Goal: Information Seeking & Learning: Learn about a topic

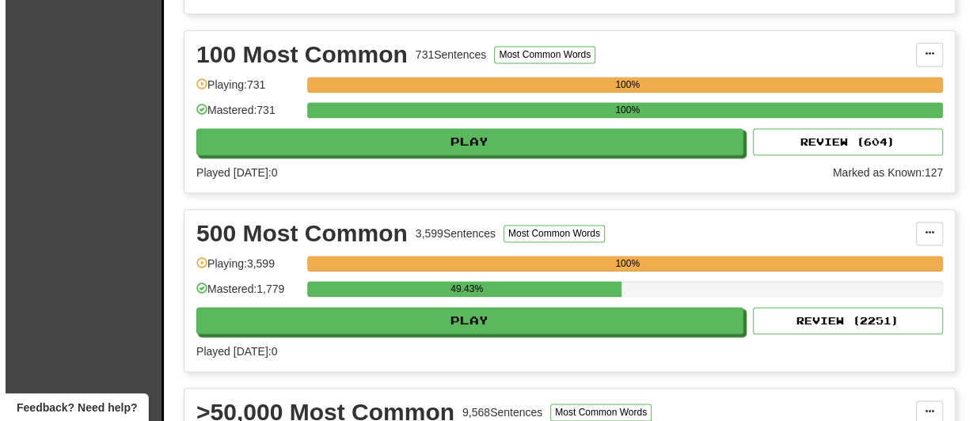
scroll to position [1266, 0]
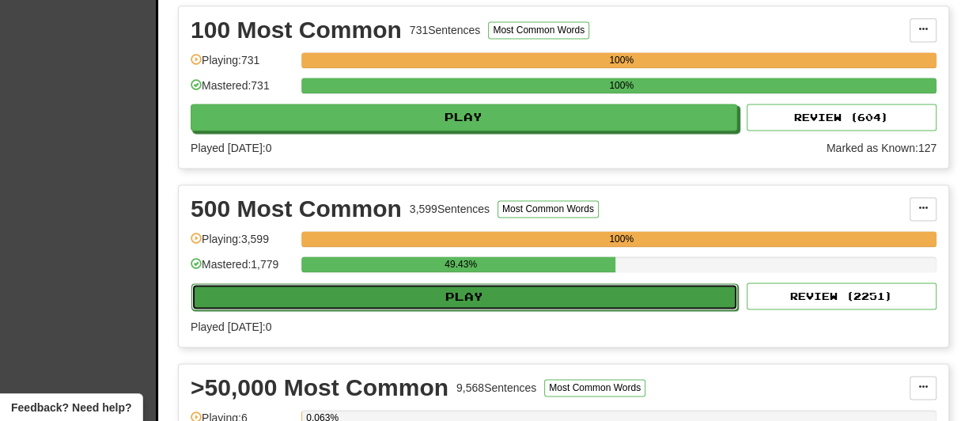
click at [449, 283] on button "Play" at bounding box center [465, 296] width 547 height 27
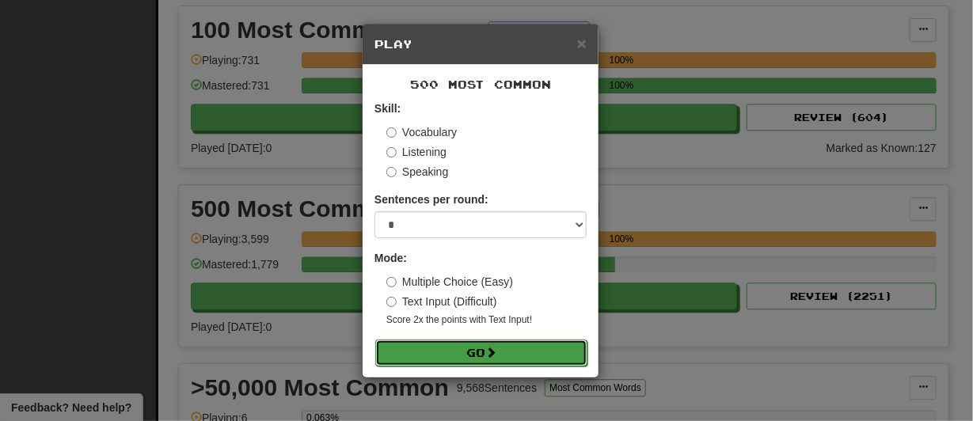
click at [468, 355] on button "Go" at bounding box center [481, 352] width 212 height 27
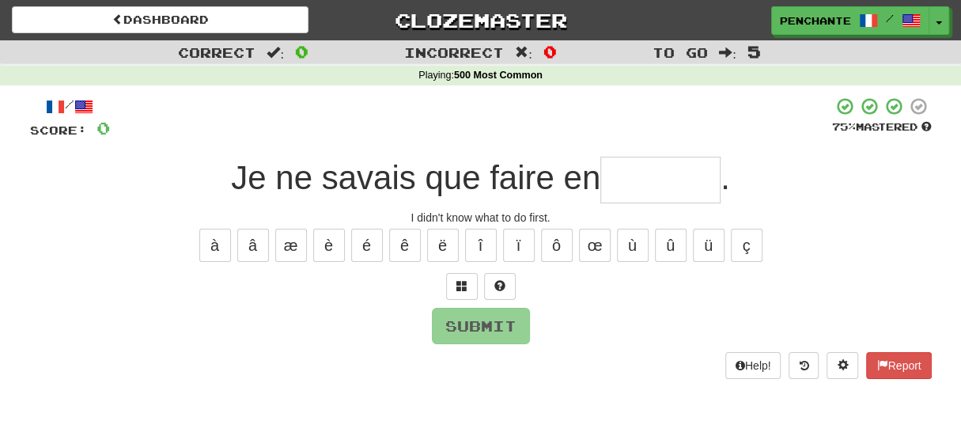
type input "*"
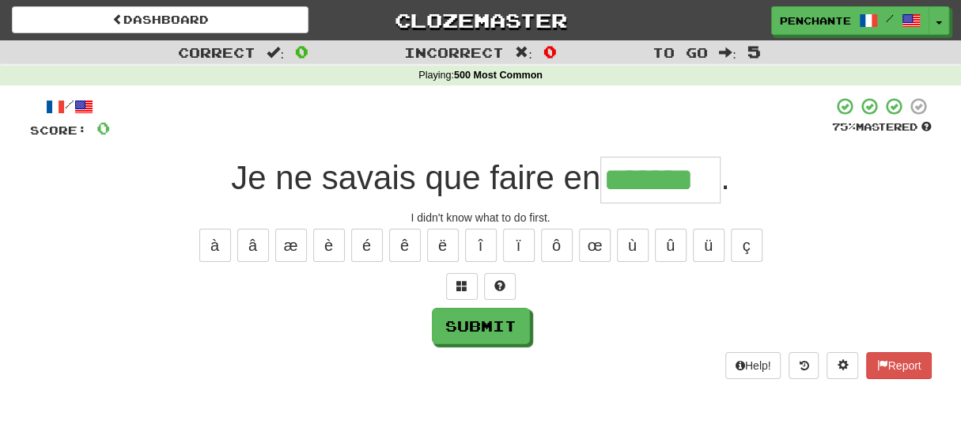
type input "*******"
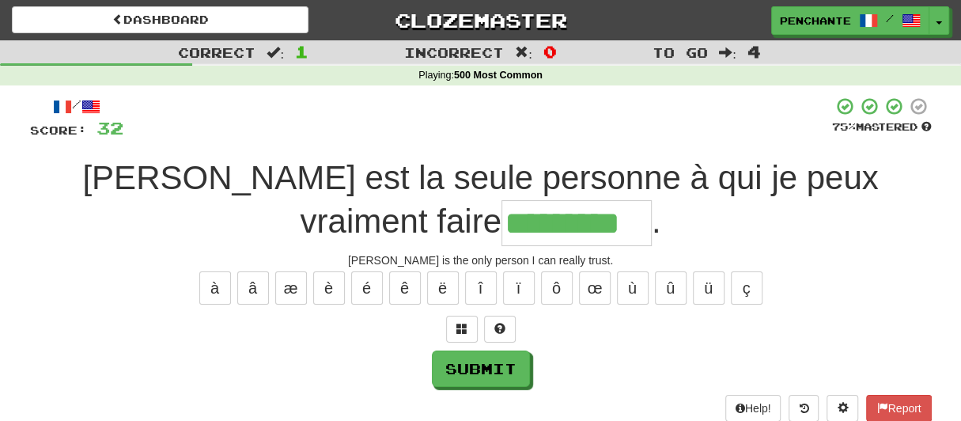
type input "*********"
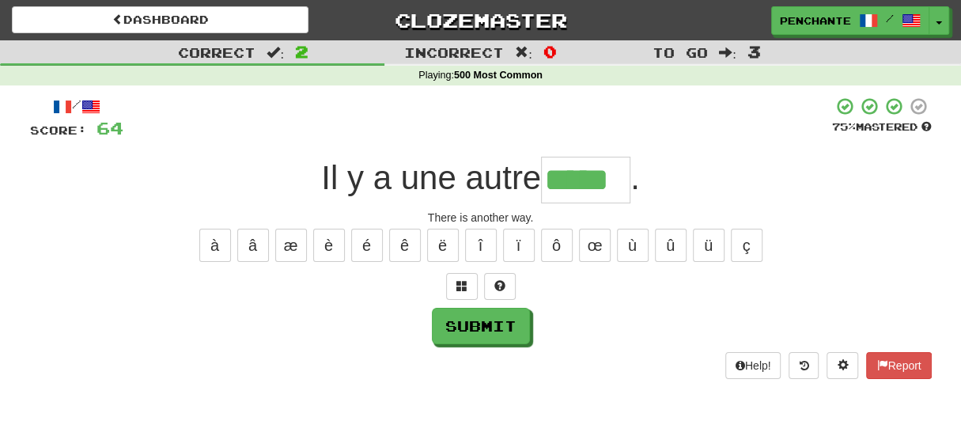
type input "*****"
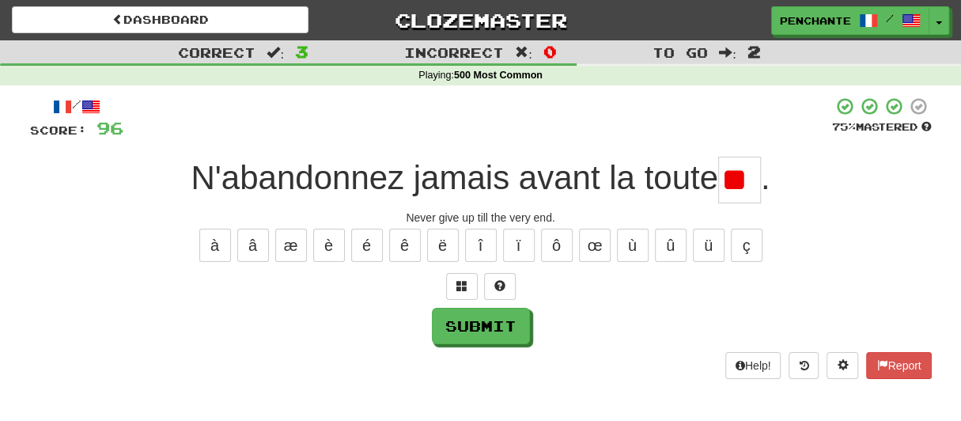
type input "*"
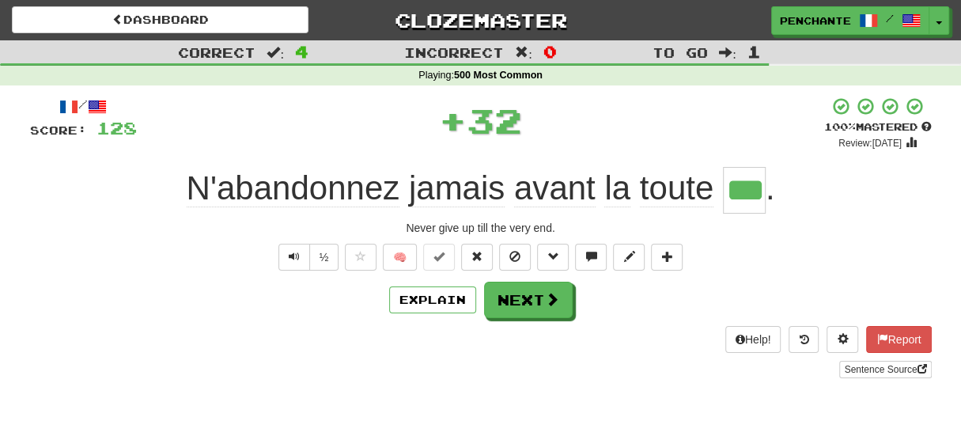
type input "*******"
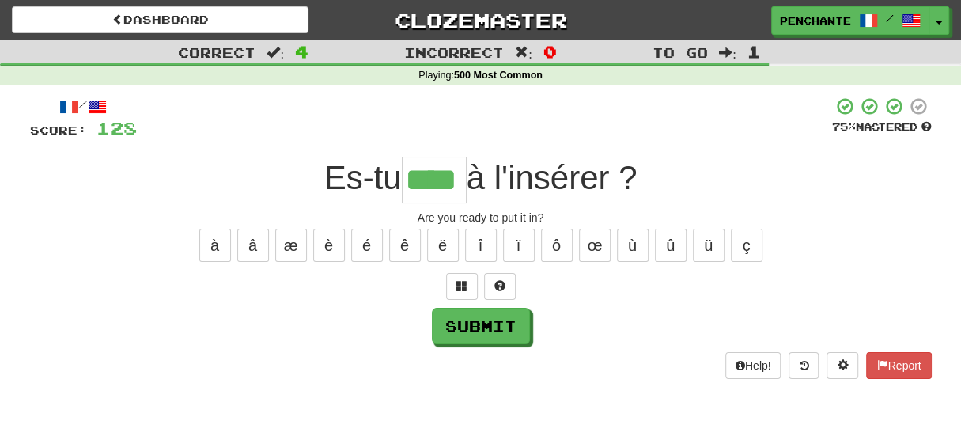
type input "****"
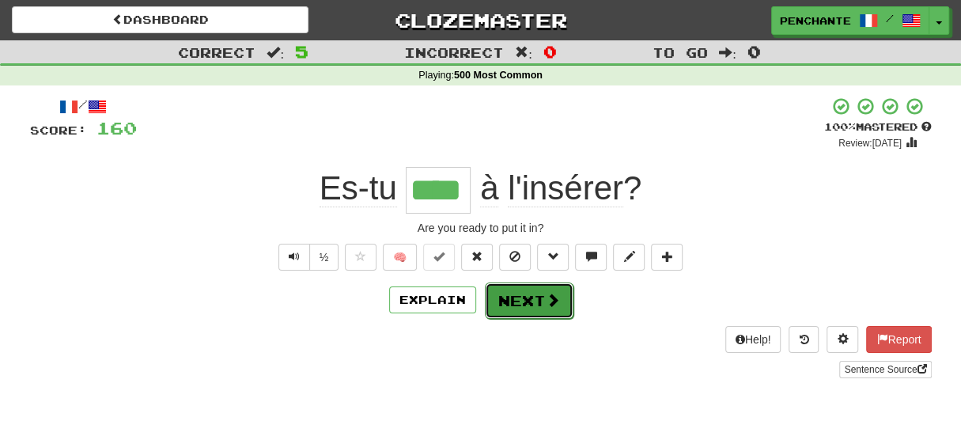
click at [516, 290] on button "Next" at bounding box center [529, 301] width 89 height 36
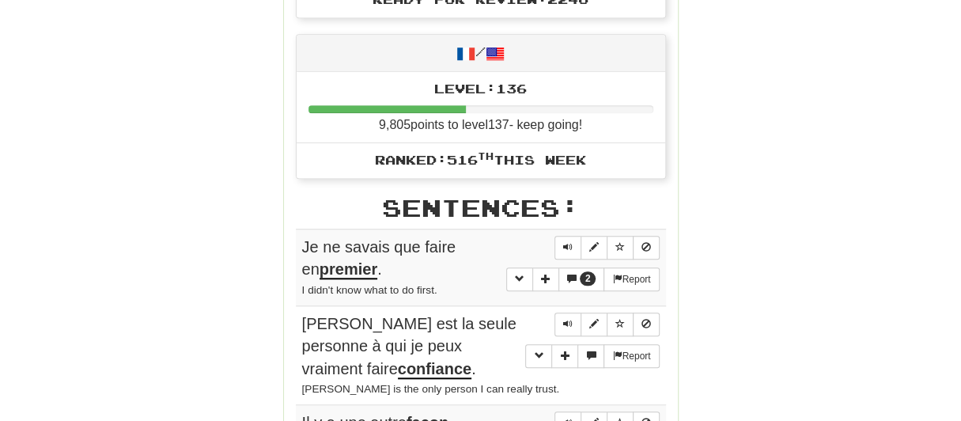
scroll to position [1108, 0]
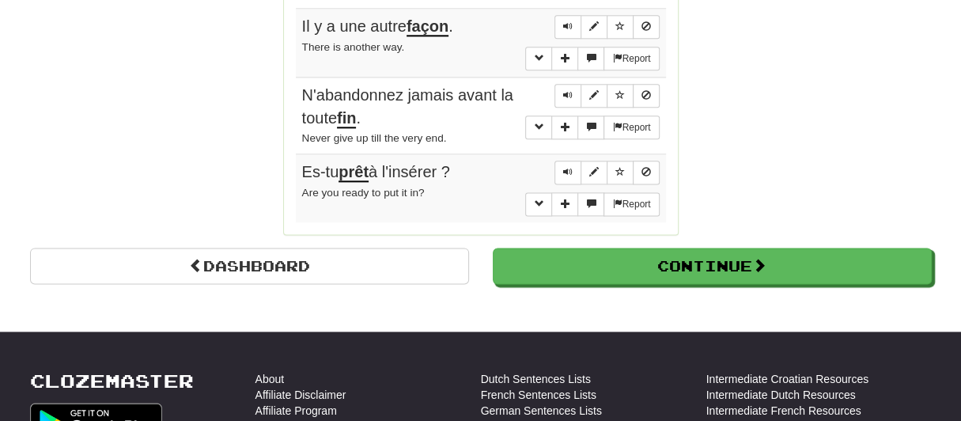
drag, startPoint x: 306, startPoint y: 163, endPoint x: 465, endPoint y: 153, distance: 159.4
click at [465, 161] on div "Es-tu prêt à l'insérer ?" at bounding box center [481, 172] width 358 height 23
copy span "Es-tu prêt à l'insérer ?"
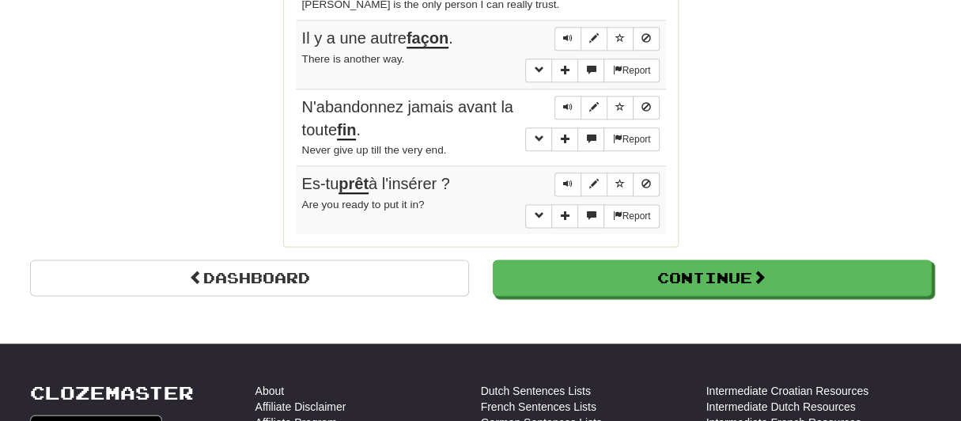
scroll to position [1028, 0]
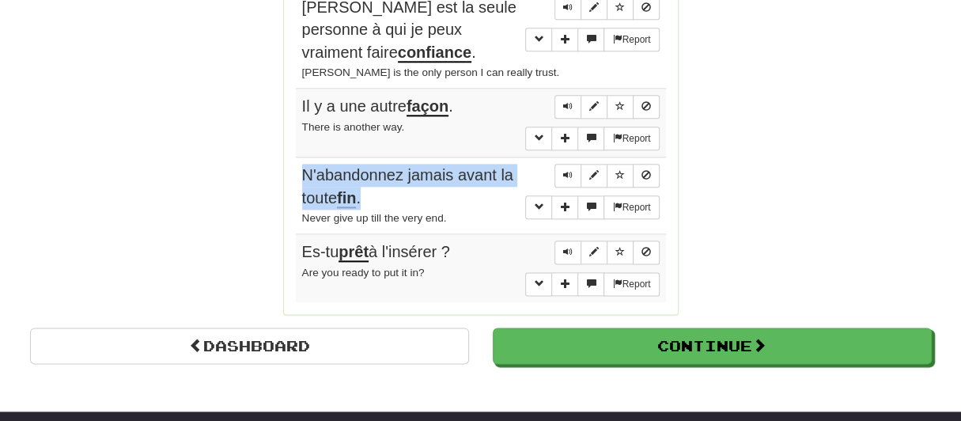
drag, startPoint x: 302, startPoint y: 163, endPoint x: 363, endPoint y: 184, distance: 64.3
click at [363, 184] on span "N'abandonnez jamais avant la toute fin ." at bounding box center [407, 187] width 211 height 42
copy span "N'abandonnez jamais avant la toute fin ."
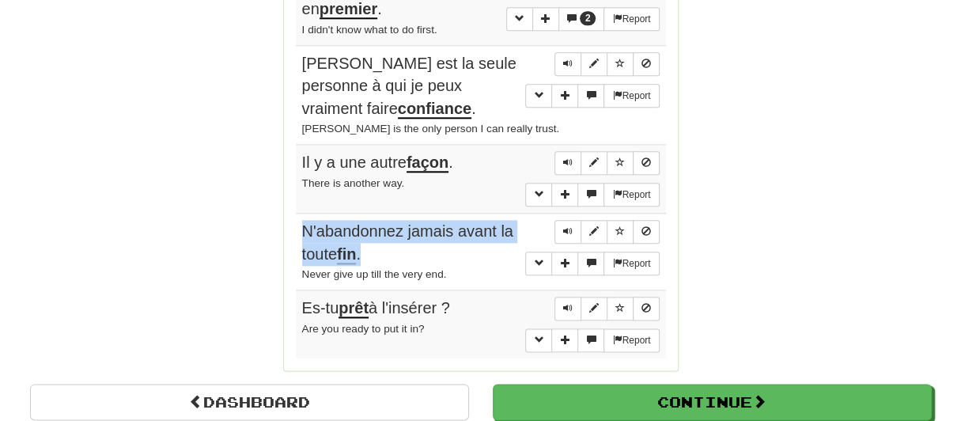
scroll to position [950, 0]
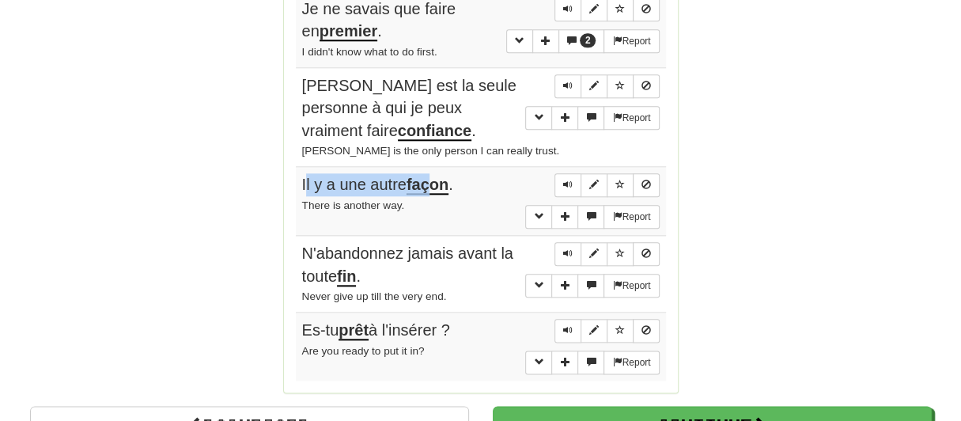
drag, startPoint x: 304, startPoint y: 173, endPoint x: 430, endPoint y: 173, distance: 126.6
click at [430, 176] on span "Il y a une autre façon ." at bounding box center [377, 185] width 151 height 19
click at [313, 176] on span "Il y a une autre façon ." at bounding box center [377, 185] width 151 height 19
drag, startPoint x: 301, startPoint y: 175, endPoint x: 462, endPoint y: 176, distance: 161.4
click at [462, 176] on div "Il y a une autre façon ." at bounding box center [481, 184] width 358 height 23
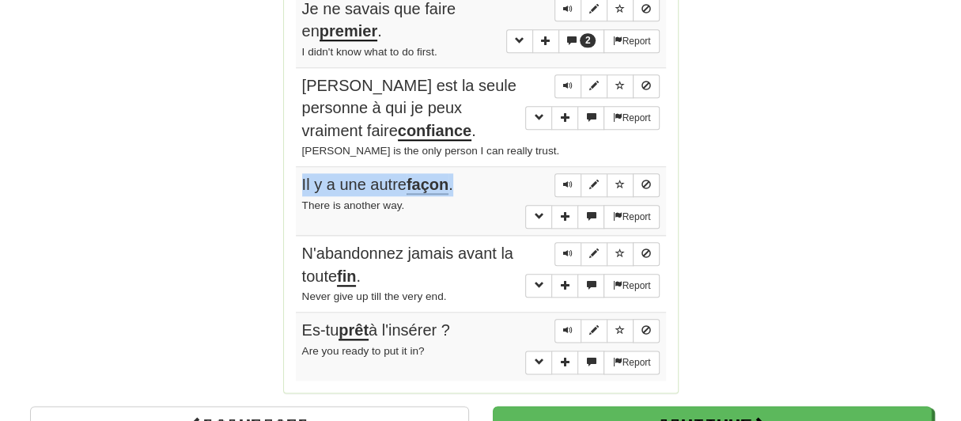
copy span "Il y a une autre façon ."
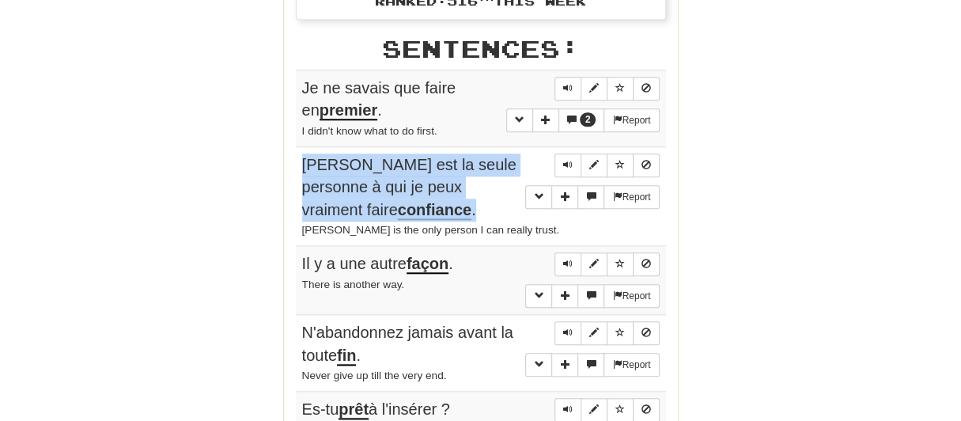
drag, startPoint x: 299, startPoint y: 154, endPoint x: 400, endPoint y: 195, distance: 109.3
click at [400, 195] on td "Report Tom est la seule personne à qui je peux vraiment faire confiance . Tom i…" at bounding box center [481, 196] width 370 height 100
